Goal: Transaction & Acquisition: Download file/media

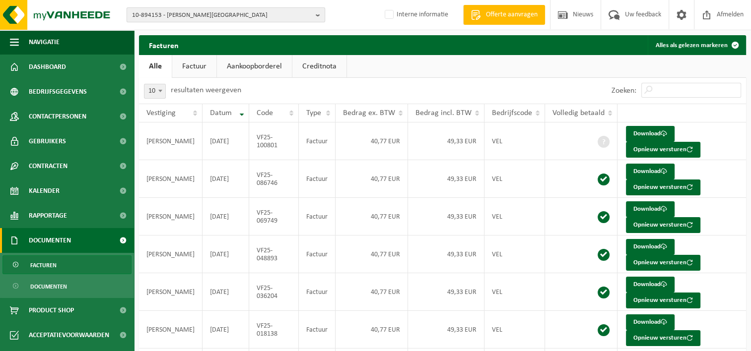
click at [149, 17] on span "10-894153 - [PERSON_NAME][GEOGRAPHIC_DATA]" at bounding box center [222, 15] width 180 height 15
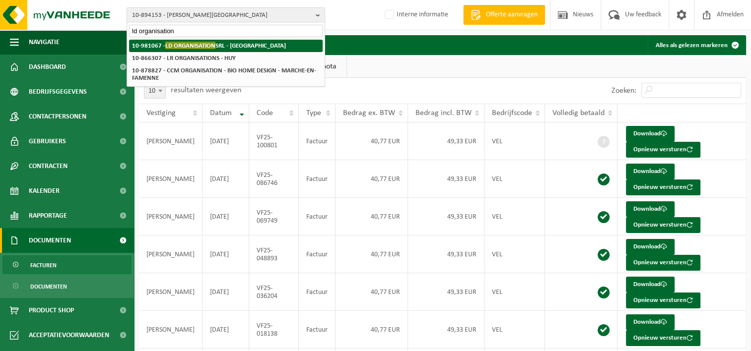
type input "ld organisation"
click at [214, 46] on span "LD ORGANISATION" at bounding box center [190, 45] width 50 height 7
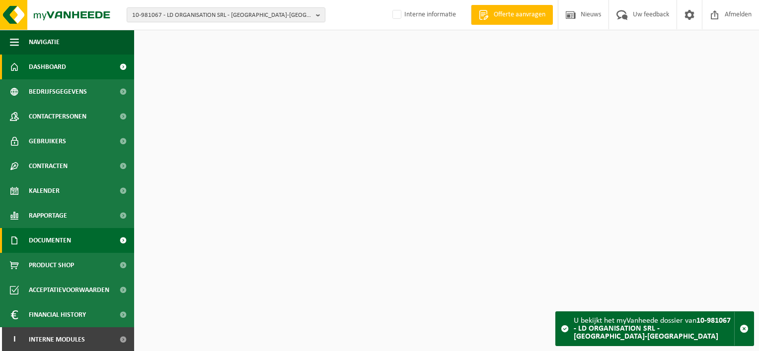
click at [62, 239] on span "Documenten" at bounding box center [50, 240] width 42 height 25
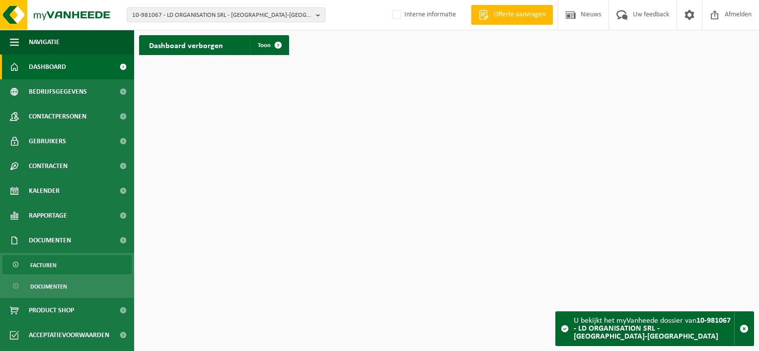
click at [54, 271] on span "Facturen" at bounding box center [43, 265] width 26 height 19
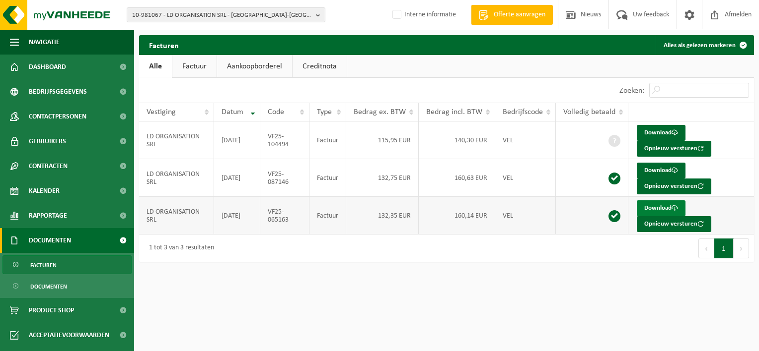
click at [662, 207] on link "Download" at bounding box center [660, 209] width 49 height 16
click at [659, 170] on link "Download" at bounding box center [660, 171] width 49 height 16
click at [657, 131] on link "Download" at bounding box center [660, 133] width 49 height 16
